Goal: Task Accomplishment & Management: Use online tool/utility

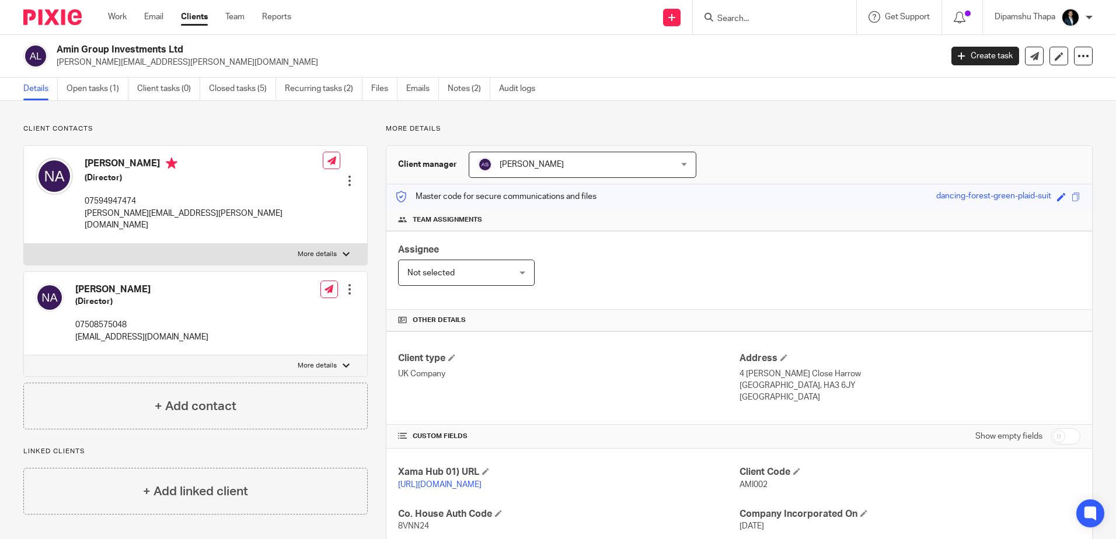
click at [81, 23] on img at bounding box center [52, 17] width 58 height 16
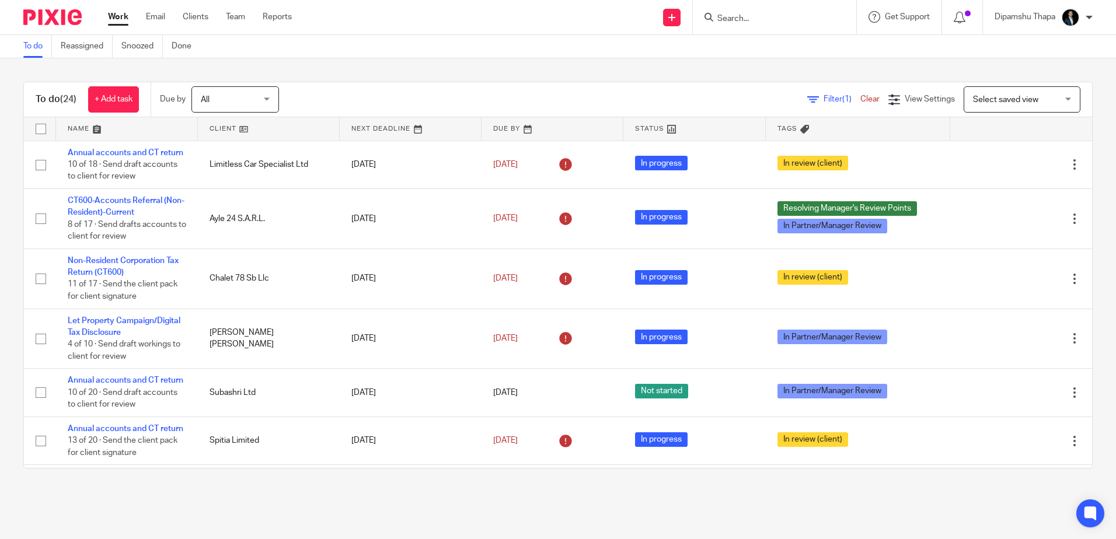
click at [726, 16] on input "Search" at bounding box center [768, 19] width 105 height 11
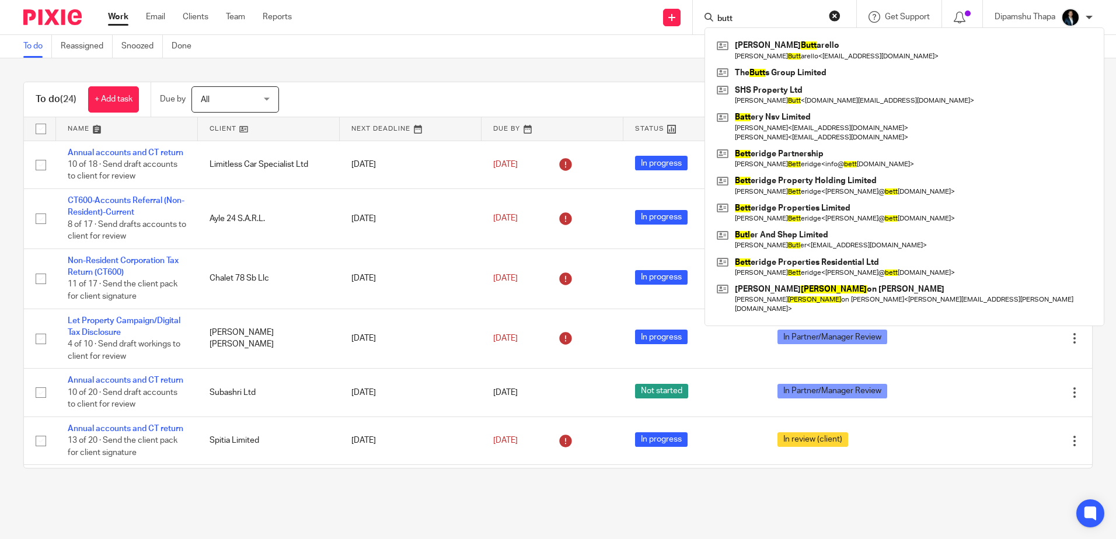
type input "butt"
click at [483, 67] on div "To do (24) + Add task Due by All All [DATE] [DATE] This week Next week This mon…" at bounding box center [558, 275] width 1116 height 434
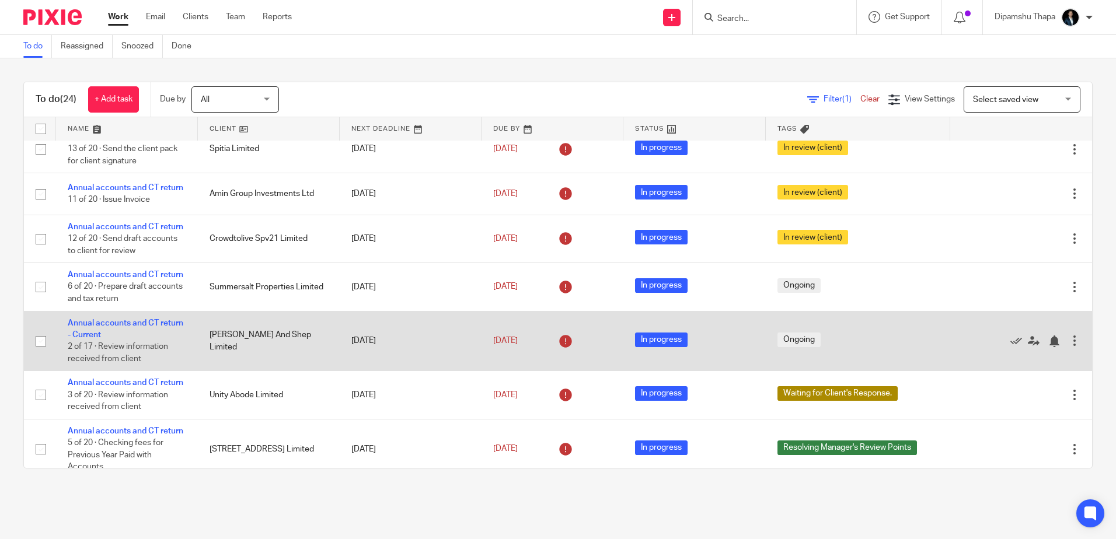
scroll to position [350, 0]
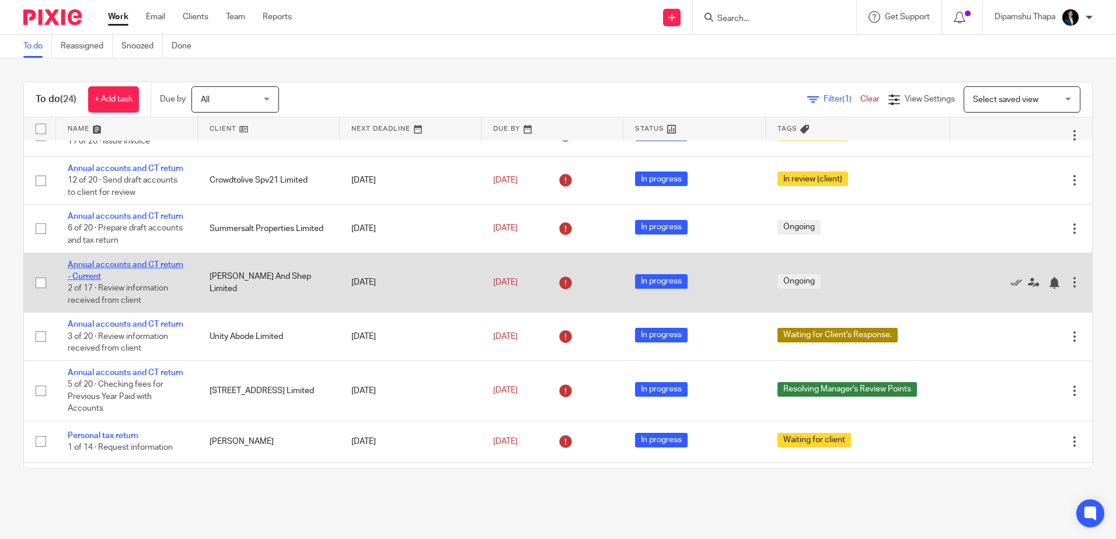
click at [118, 281] on link "Annual accounts and CT return - Current" at bounding box center [126, 271] width 116 height 20
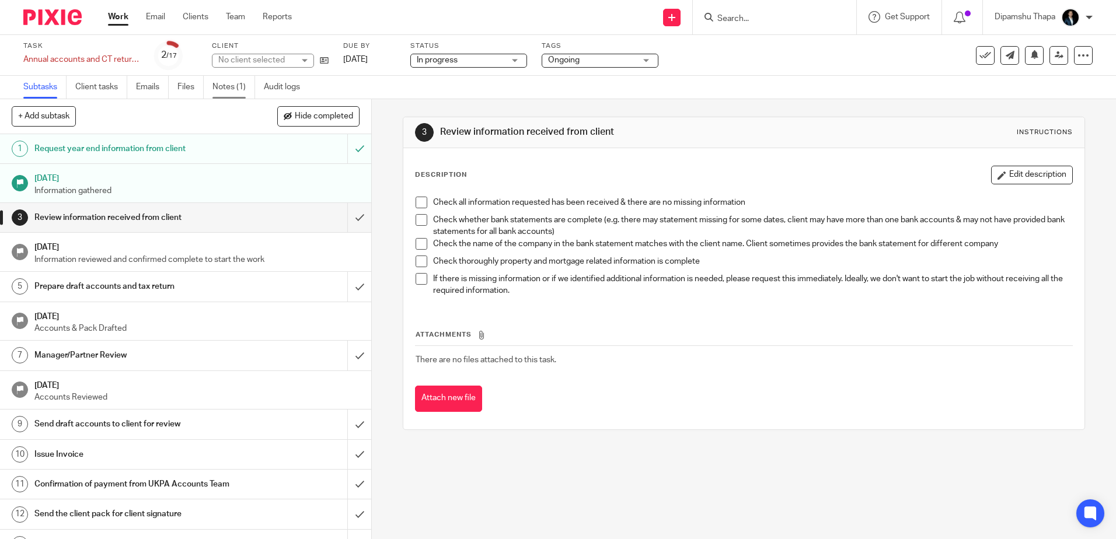
click at [221, 82] on link "Notes (1)" at bounding box center [233, 87] width 43 height 23
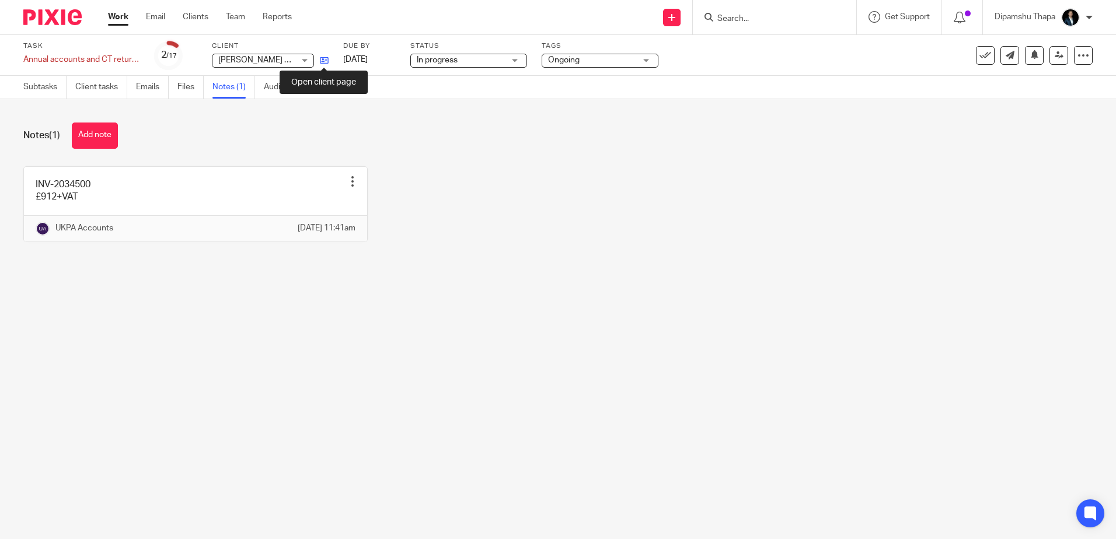
click at [323, 59] on icon at bounding box center [324, 60] width 9 height 9
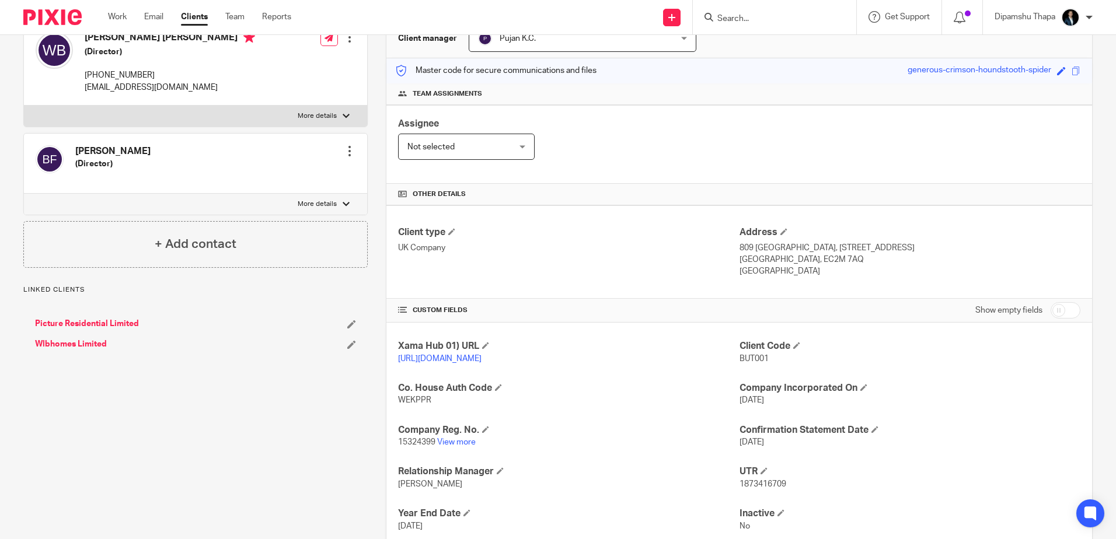
scroll to position [214, 0]
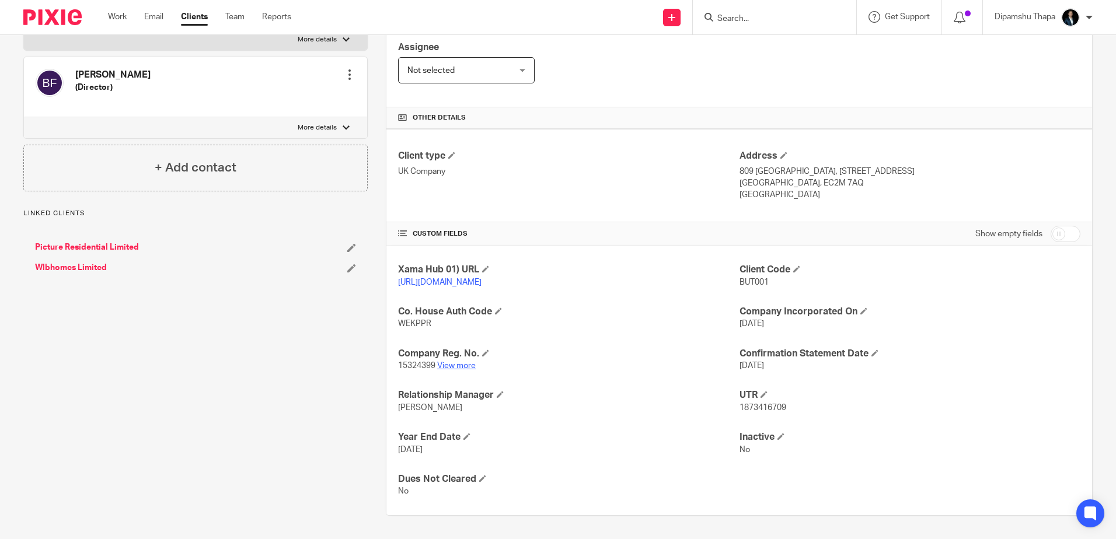
click at [456, 368] on link "View more" at bounding box center [456, 366] width 39 height 8
